Goal: Task Accomplishment & Management: Use online tool/utility

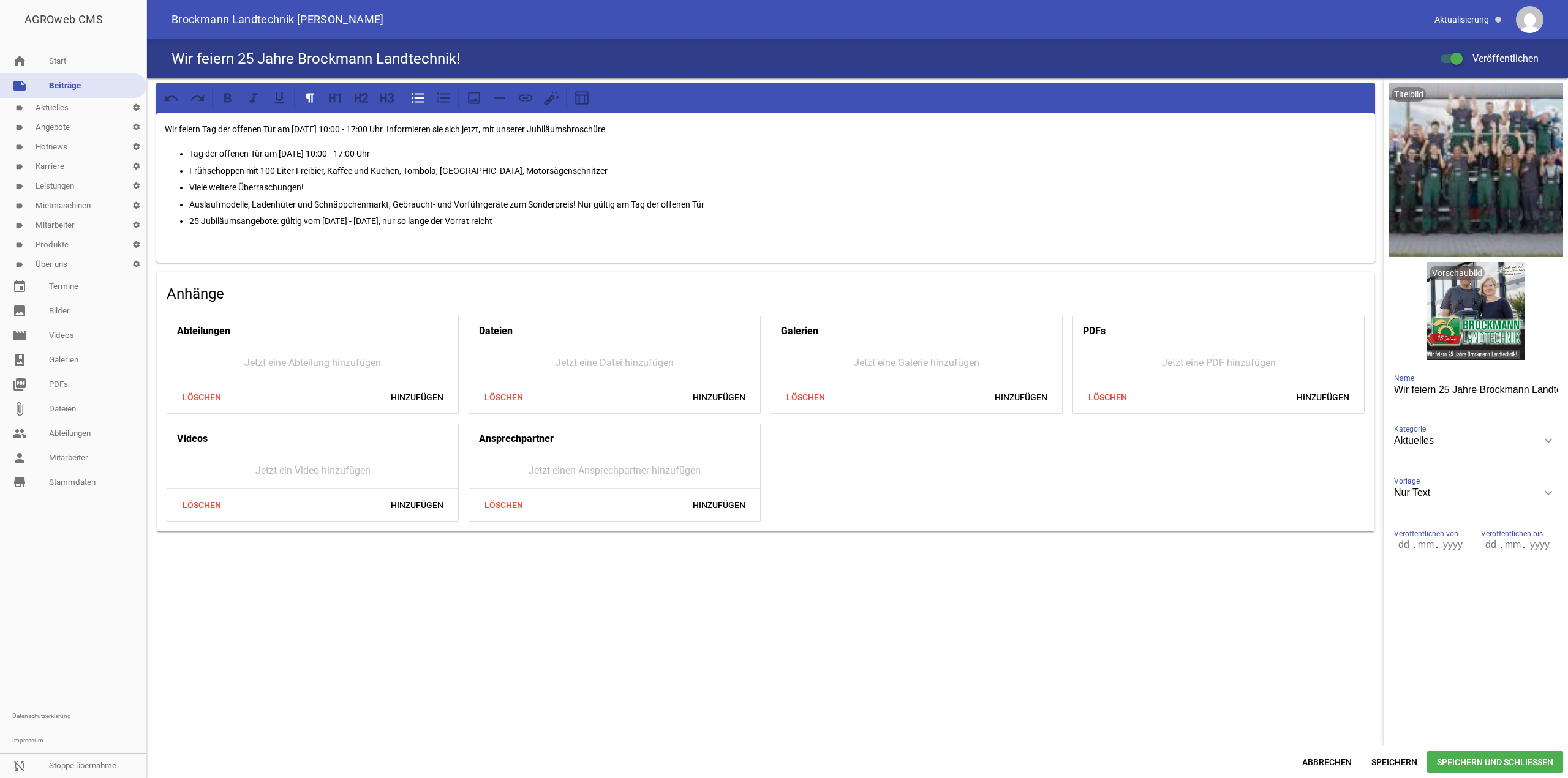
click at [55, 161] on link "label Karriere settings" at bounding box center [73, 167] width 146 height 20
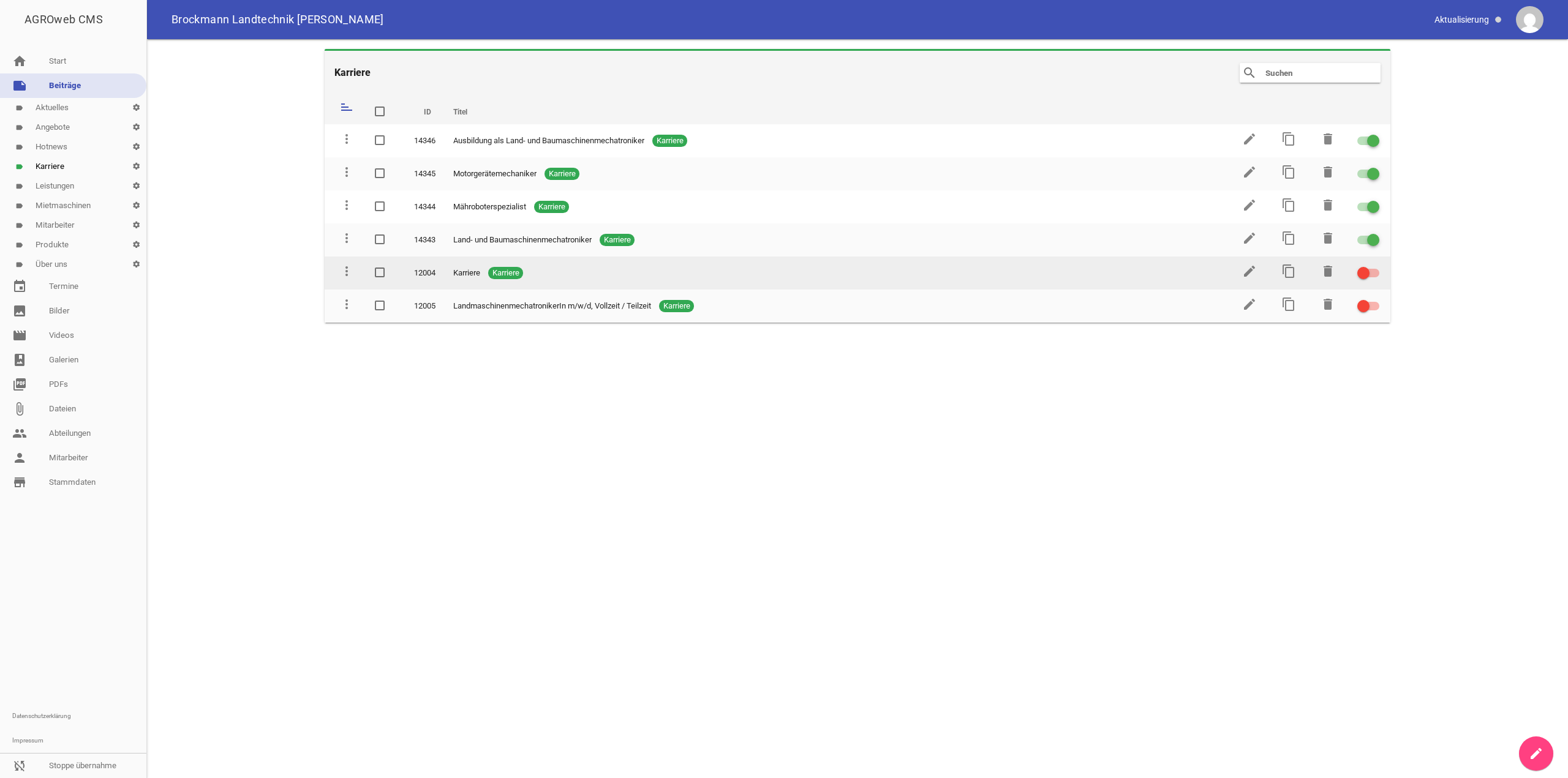
click at [1240, 272] on td "edit" at bounding box center [1249, 272] width 39 height 33
click at [1247, 270] on icon "edit" at bounding box center [1249, 271] width 15 height 15
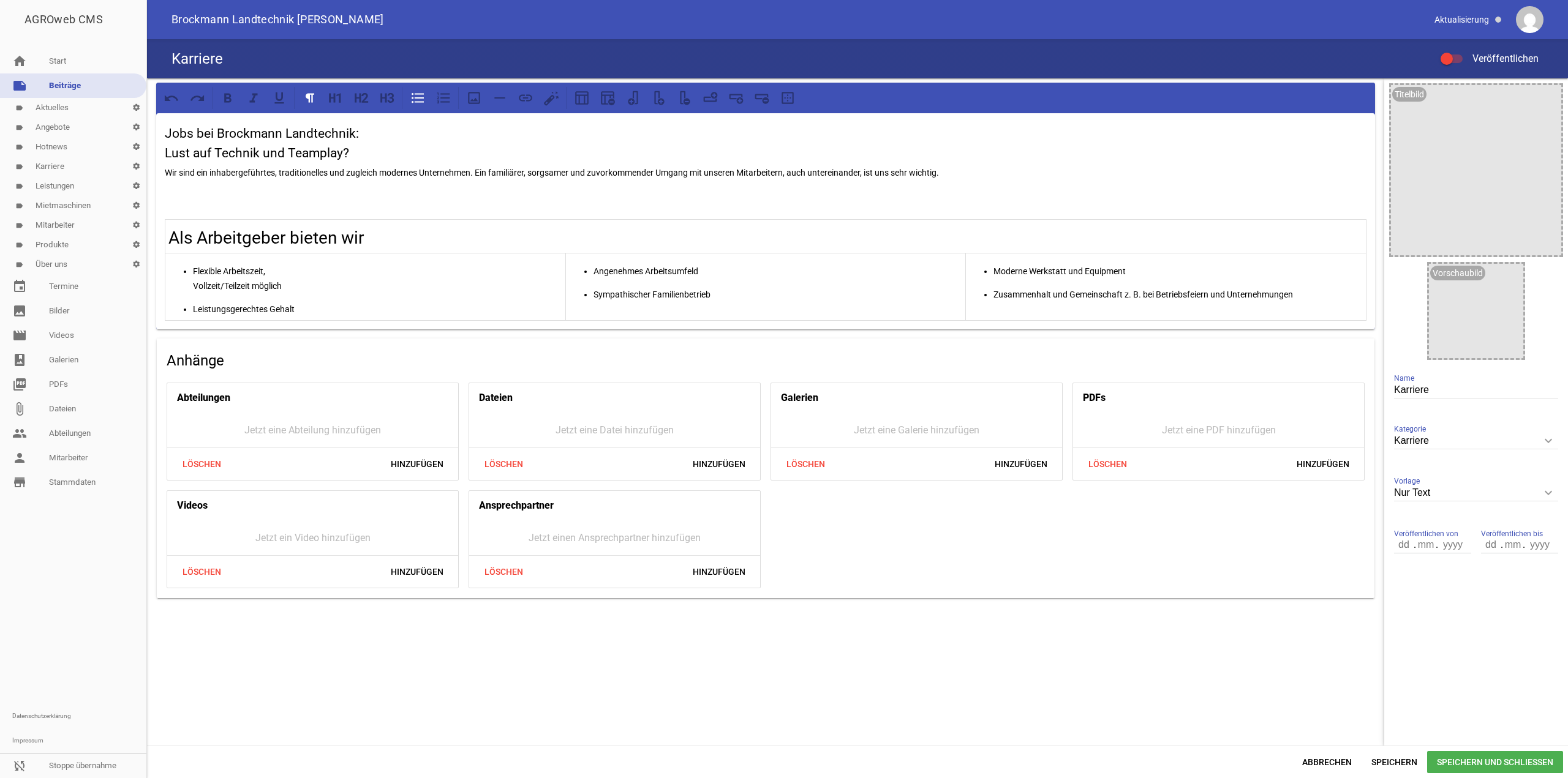
click at [1331, 761] on span "Abbrechen" at bounding box center [1327, 763] width 69 height 22
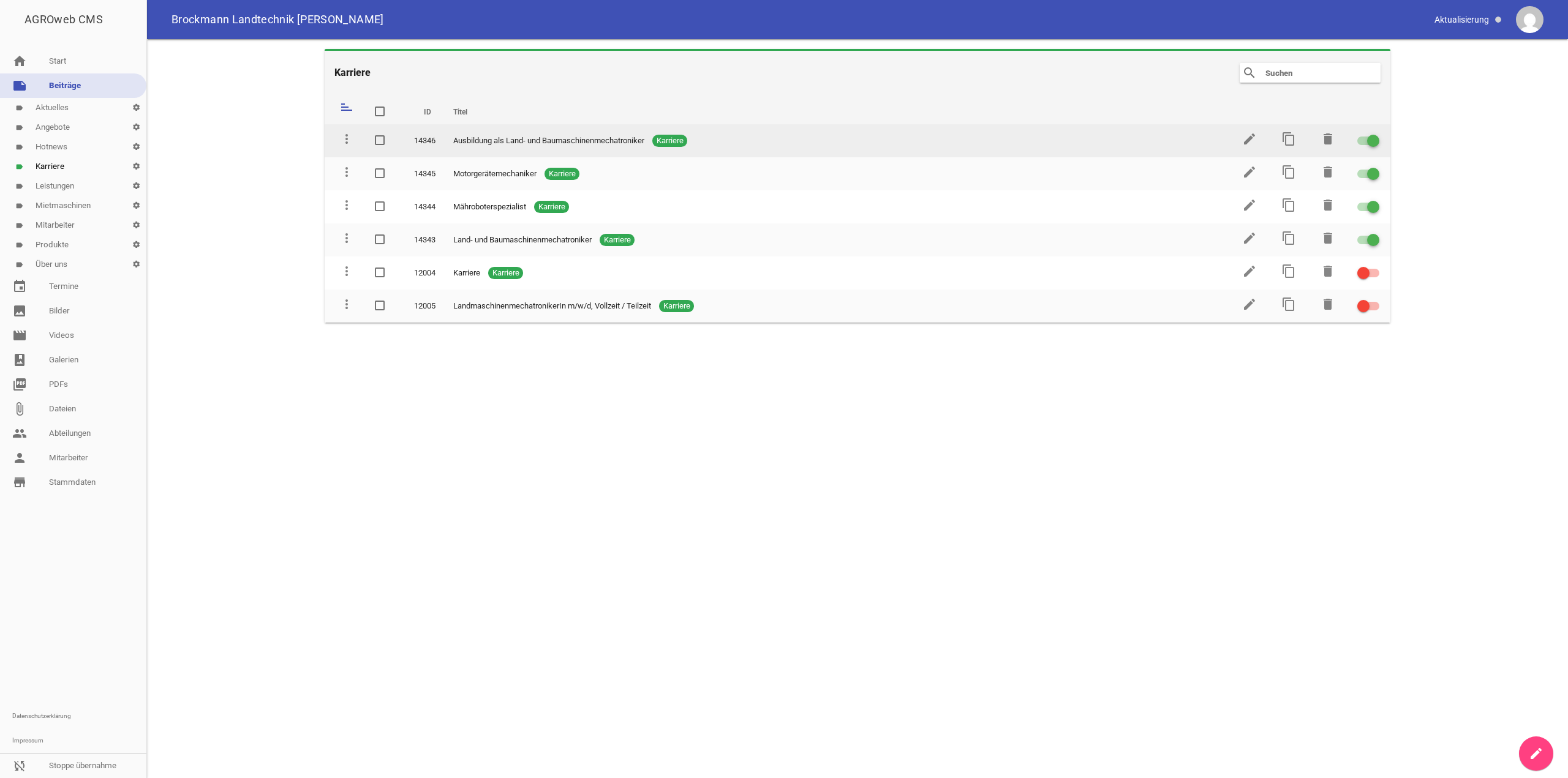
click at [1253, 131] on td "edit" at bounding box center [1249, 140] width 39 height 33
click at [1252, 135] on icon "edit" at bounding box center [1249, 139] width 15 height 15
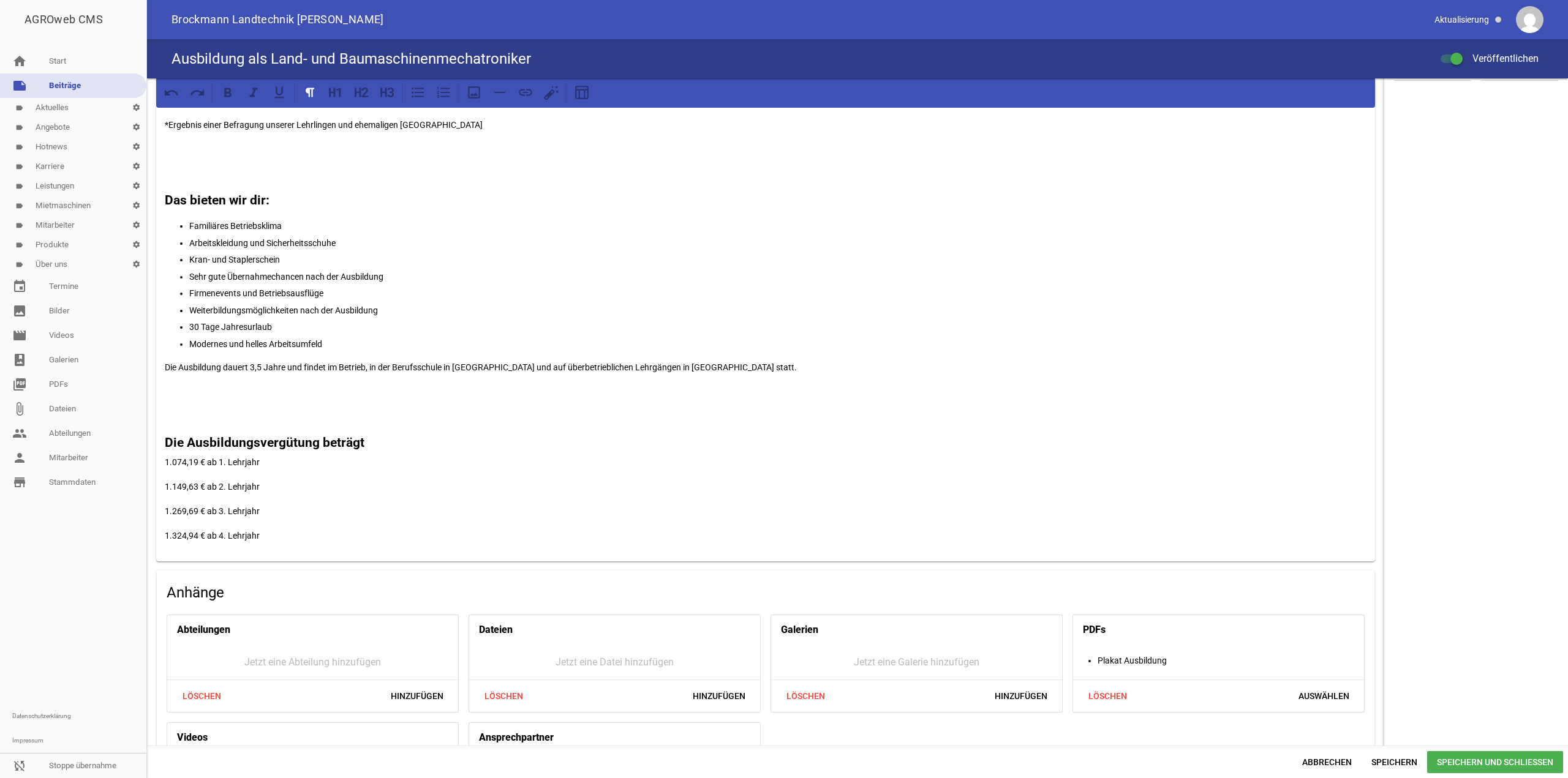
scroll to position [562, 0]
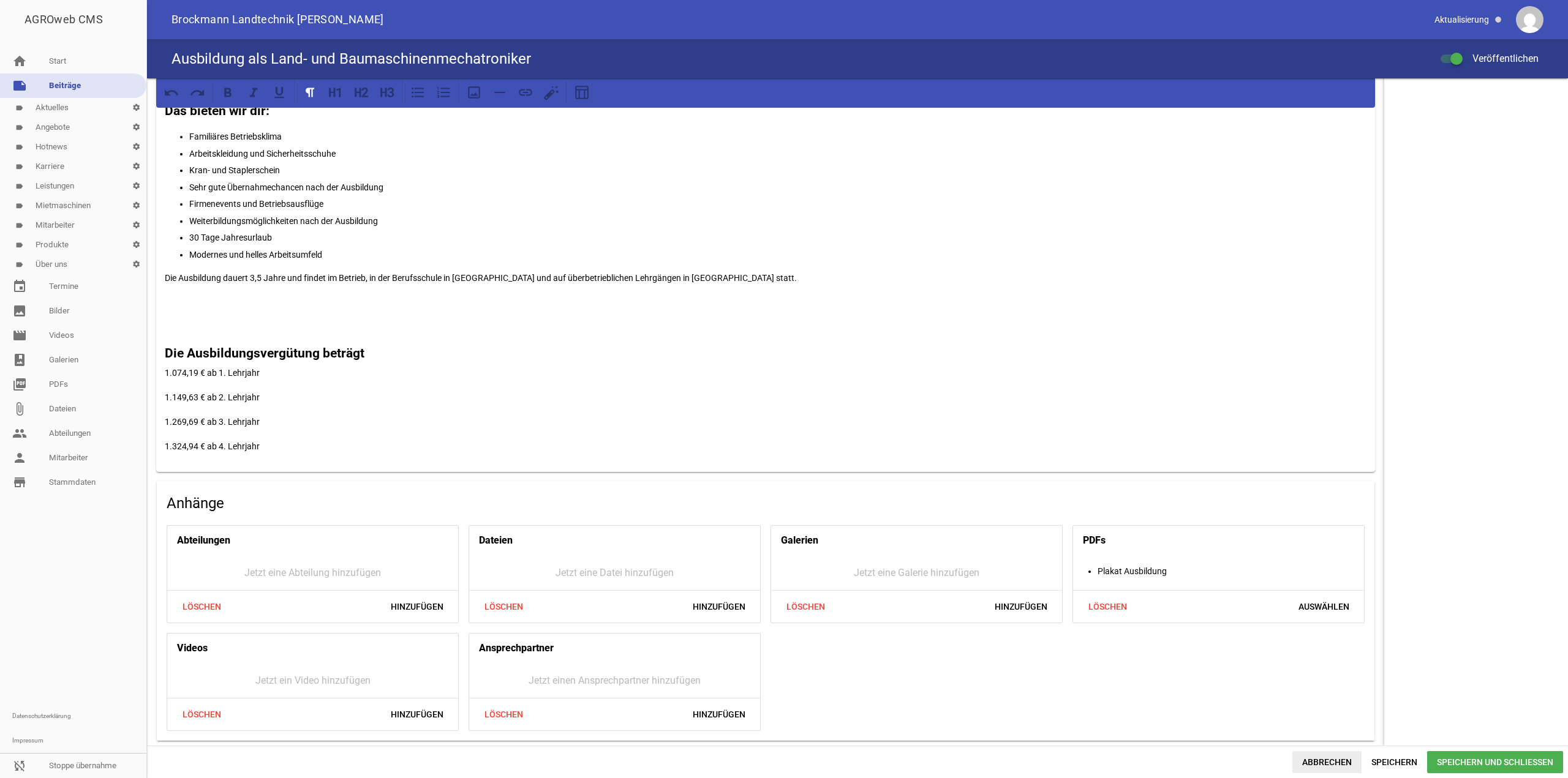
click at [1332, 762] on span "Abbrechen" at bounding box center [1327, 763] width 69 height 22
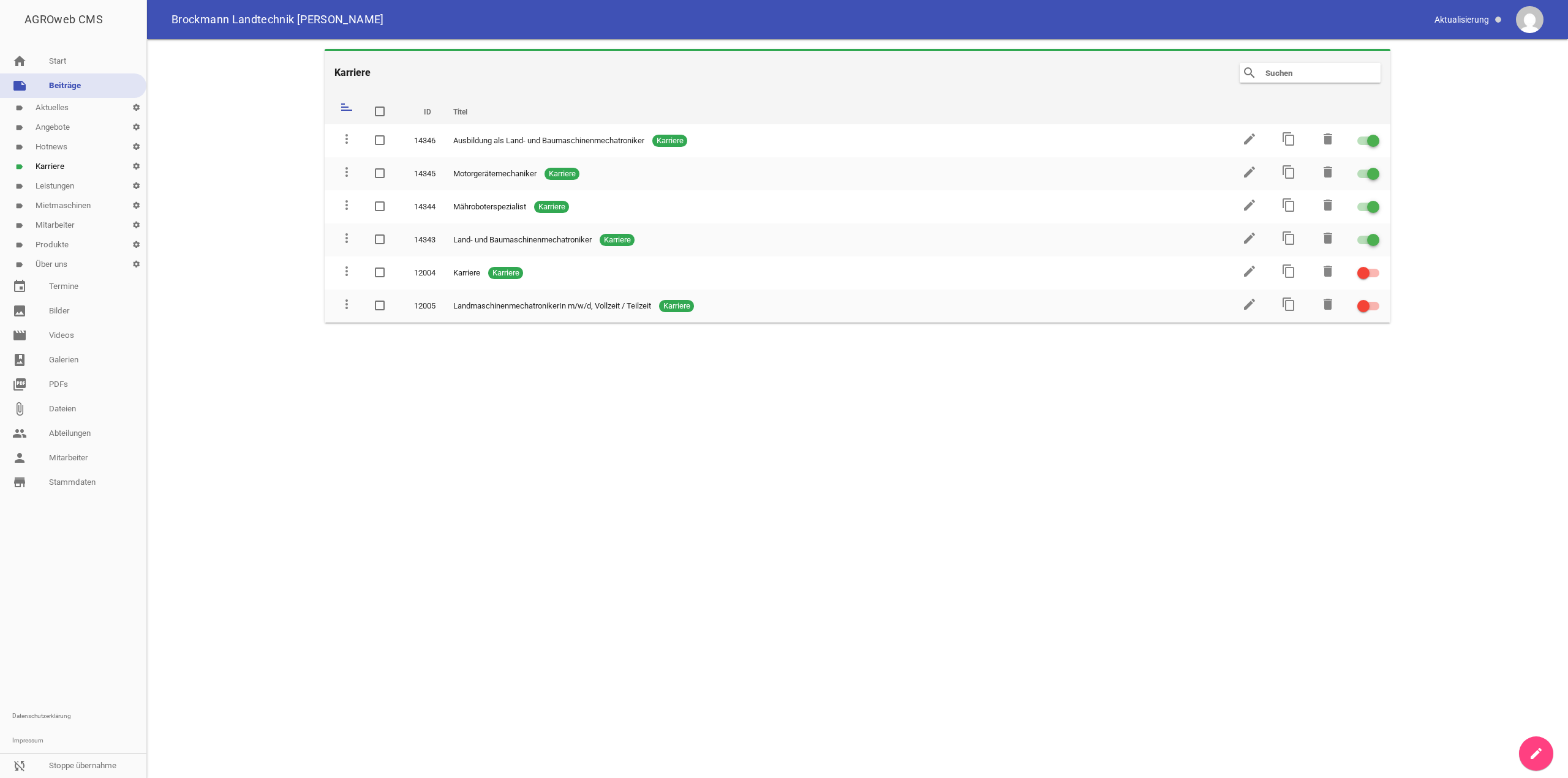
click at [58, 167] on link "label Karriere settings" at bounding box center [73, 167] width 146 height 20
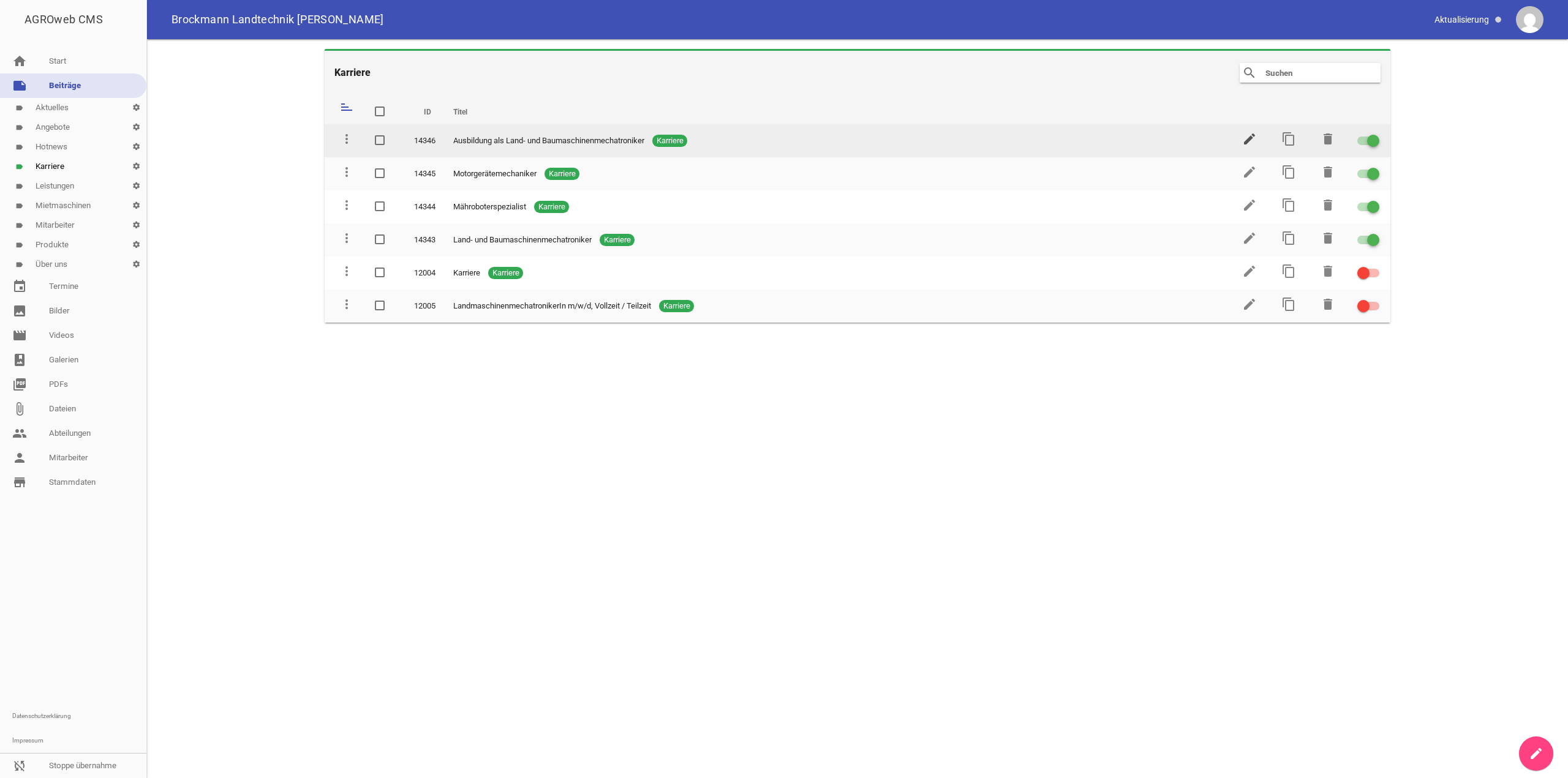
click at [1252, 142] on icon "edit" at bounding box center [1249, 139] width 15 height 15
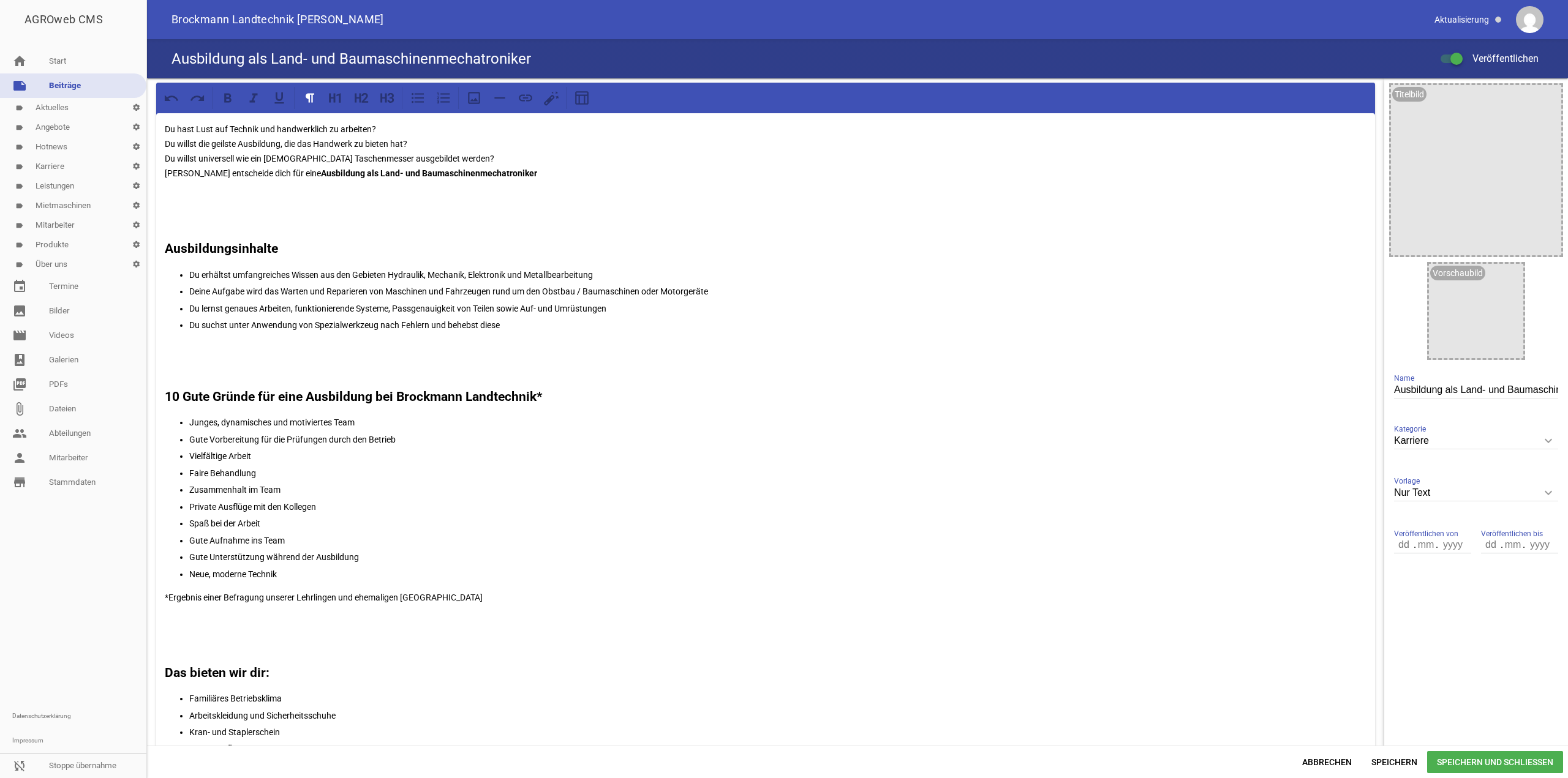
scroll to position [562, 0]
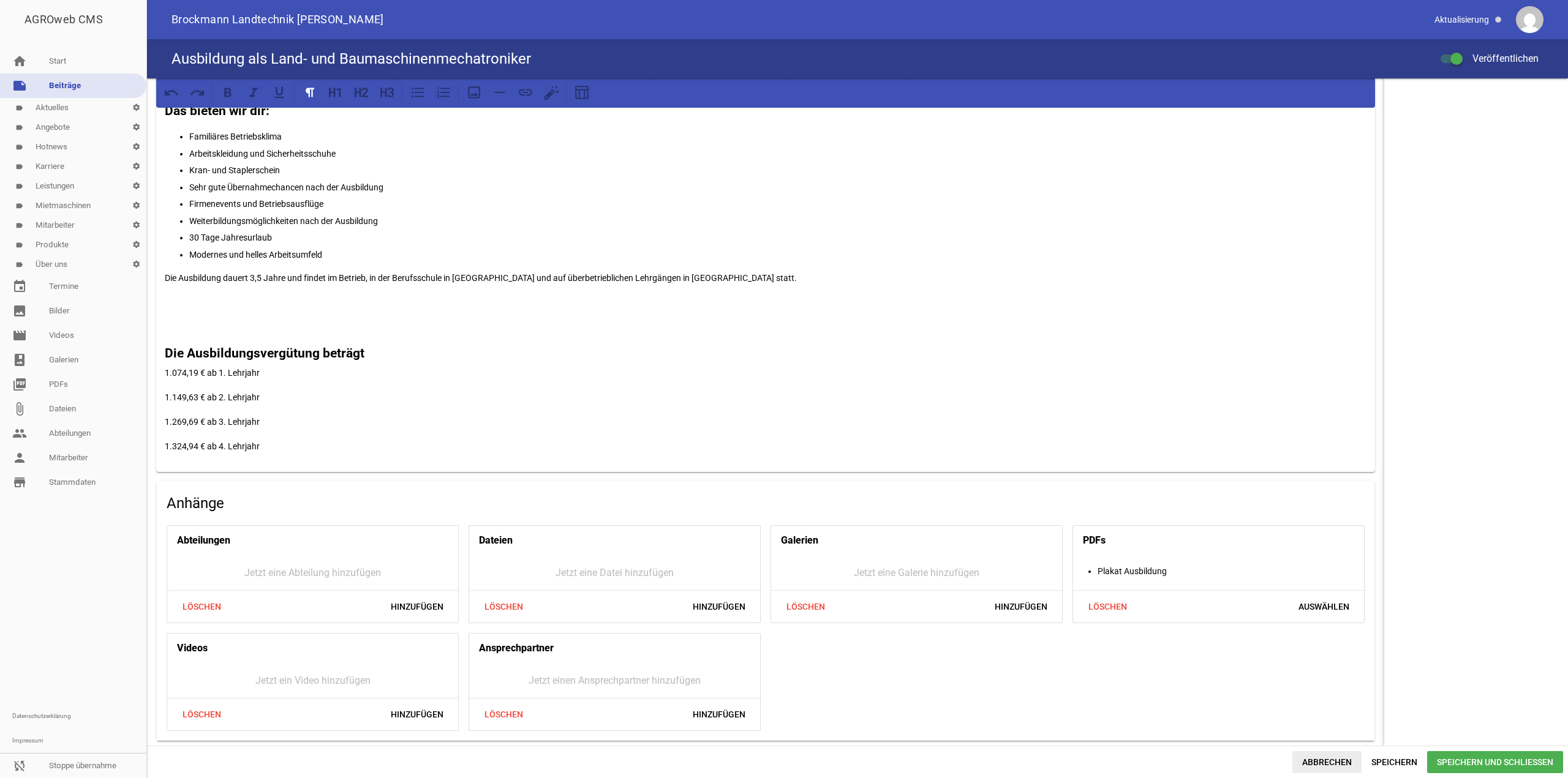
click at [1316, 767] on span "Abbrechen" at bounding box center [1327, 763] width 69 height 22
